Goal: Transaction & Acquisition: Purchase product/service

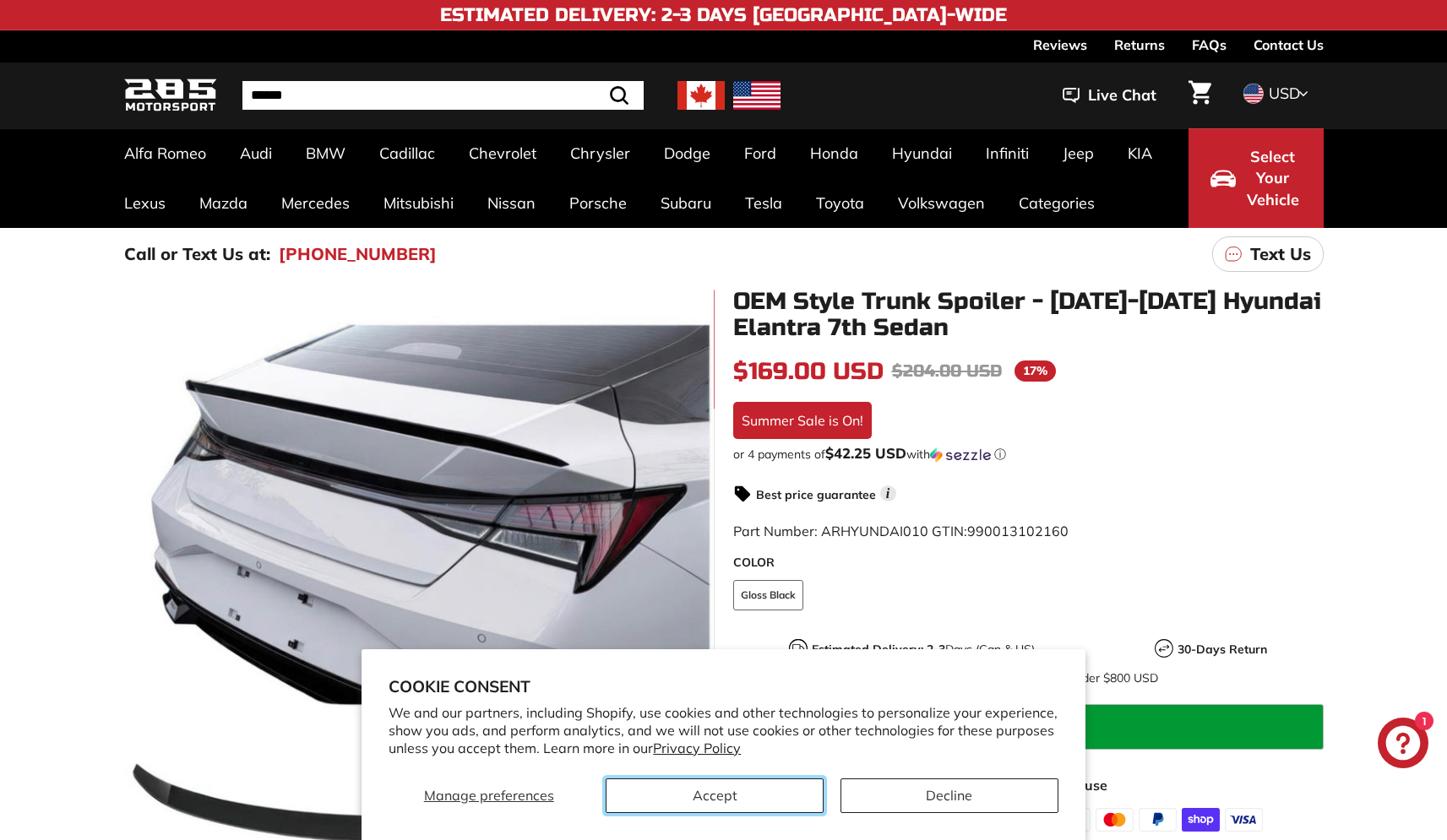
click at [714, 795] on button "Accept" at bounding box center [714, 795] width 218 height 34
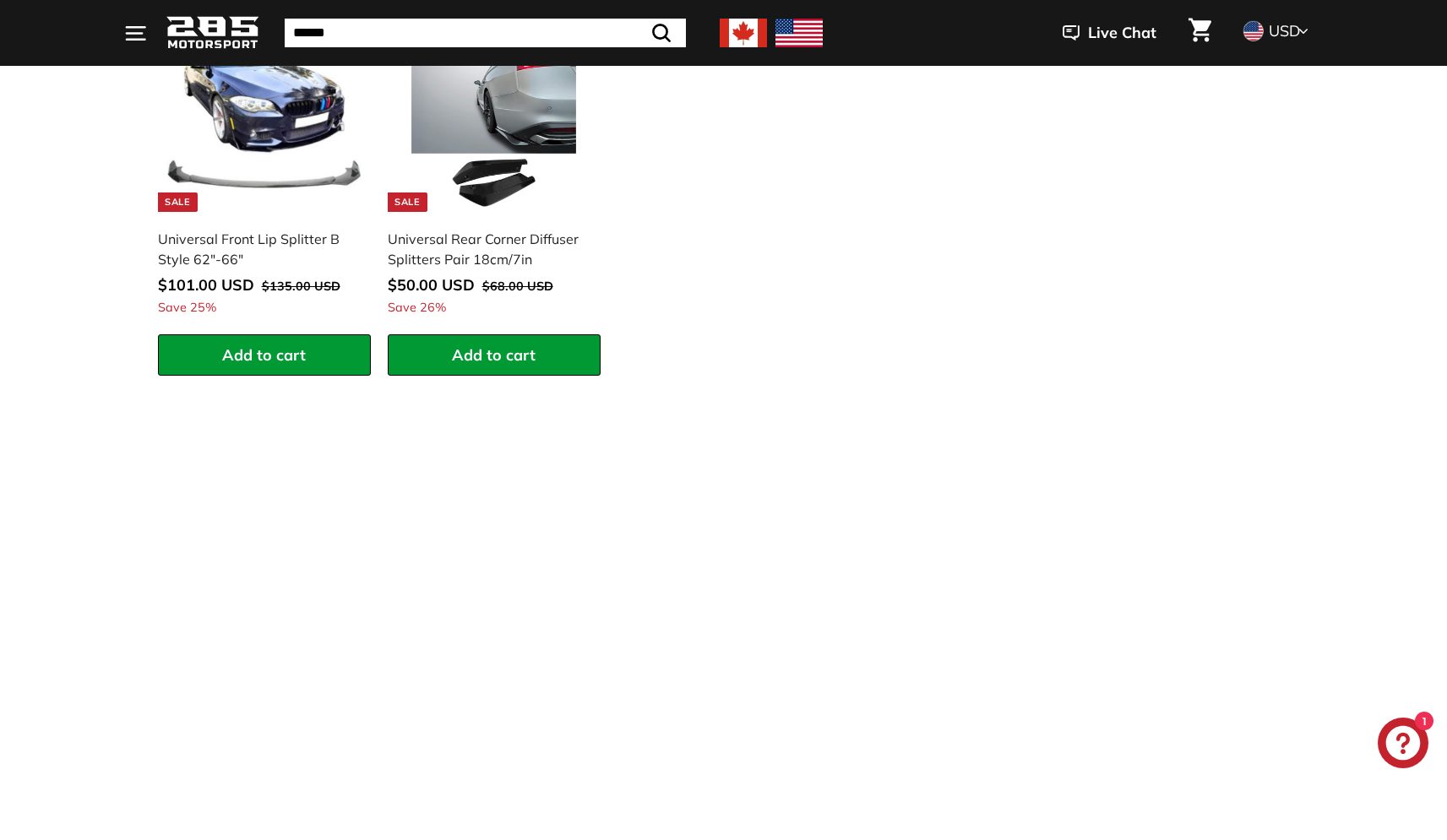
scroll to position [2521, 0]
